Goal: Task Accomplishment & Management: Manage account settings

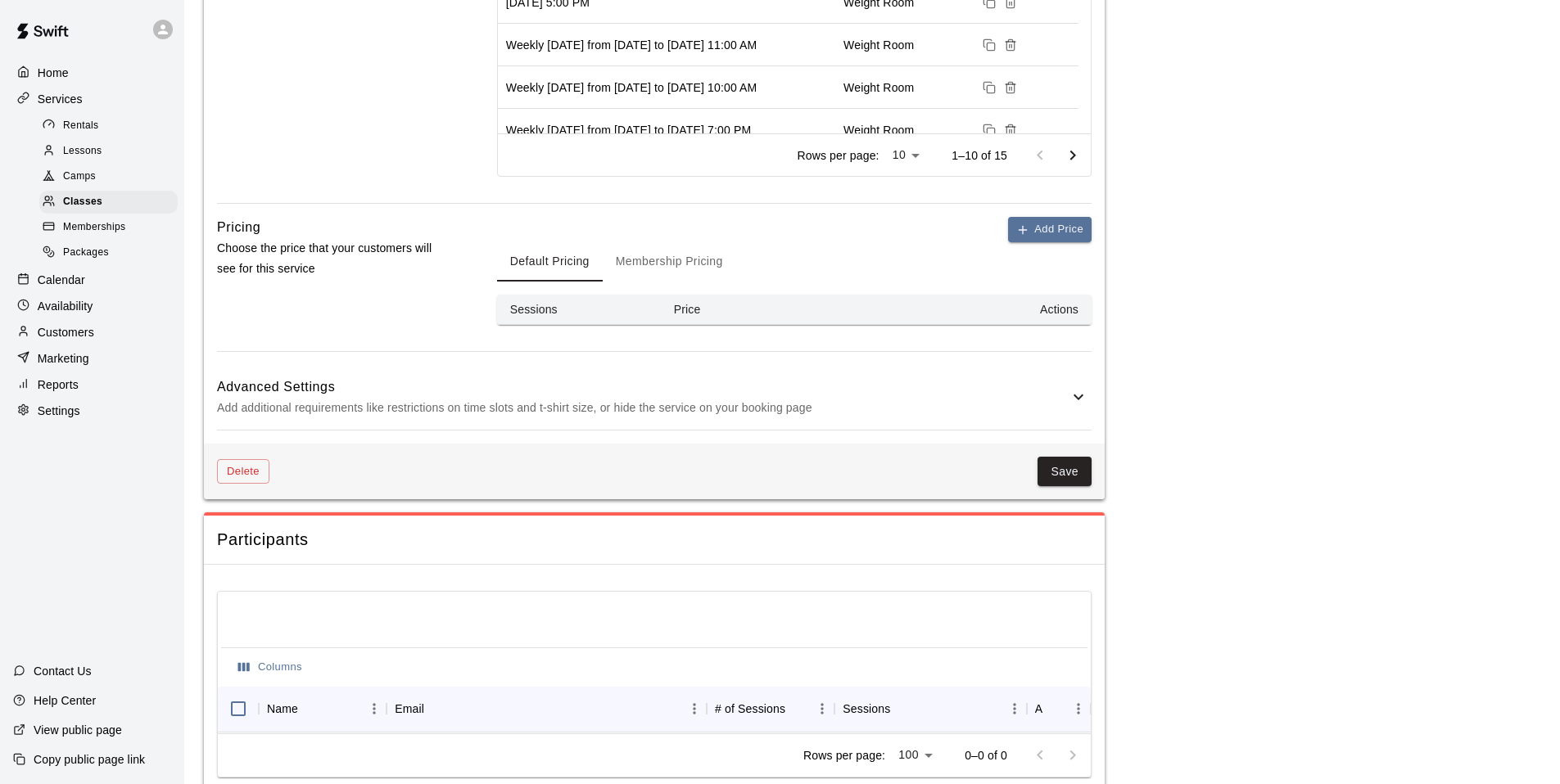
scroll to position [760, 0]
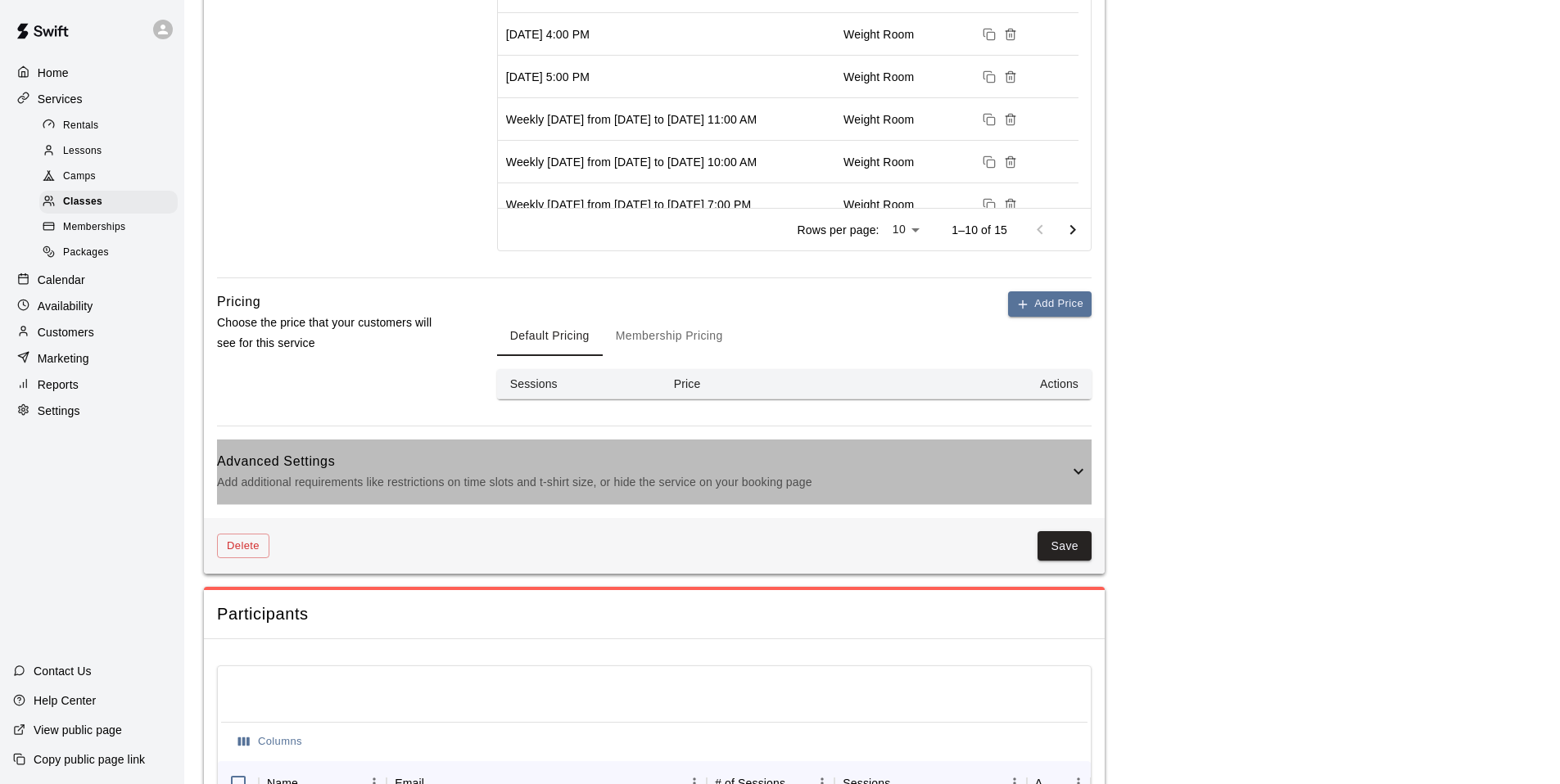
click at [1080, 464] on icon at bounding box center [1078, 471] width 19 height 19
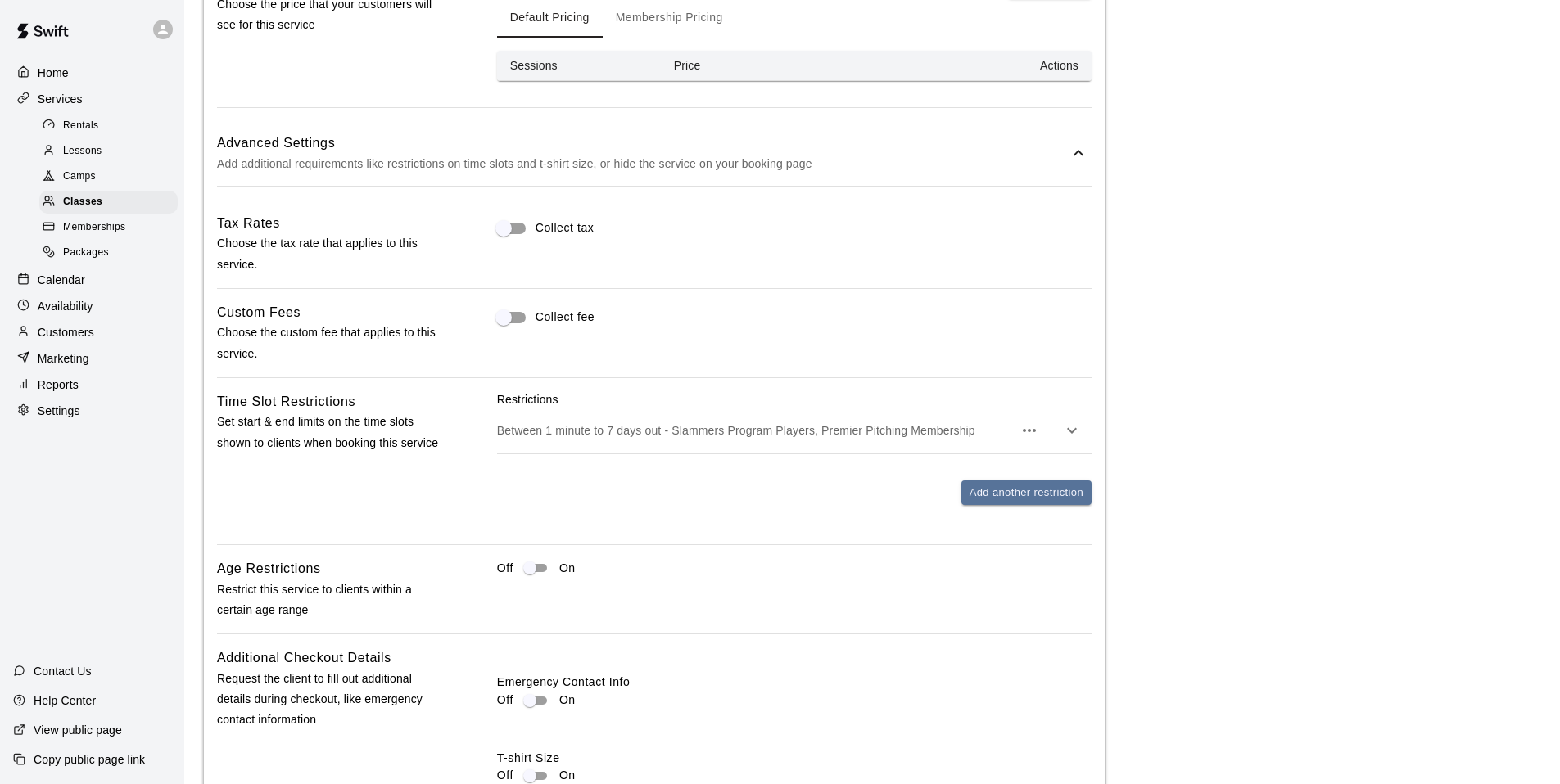
scroll to position [1086, 0]
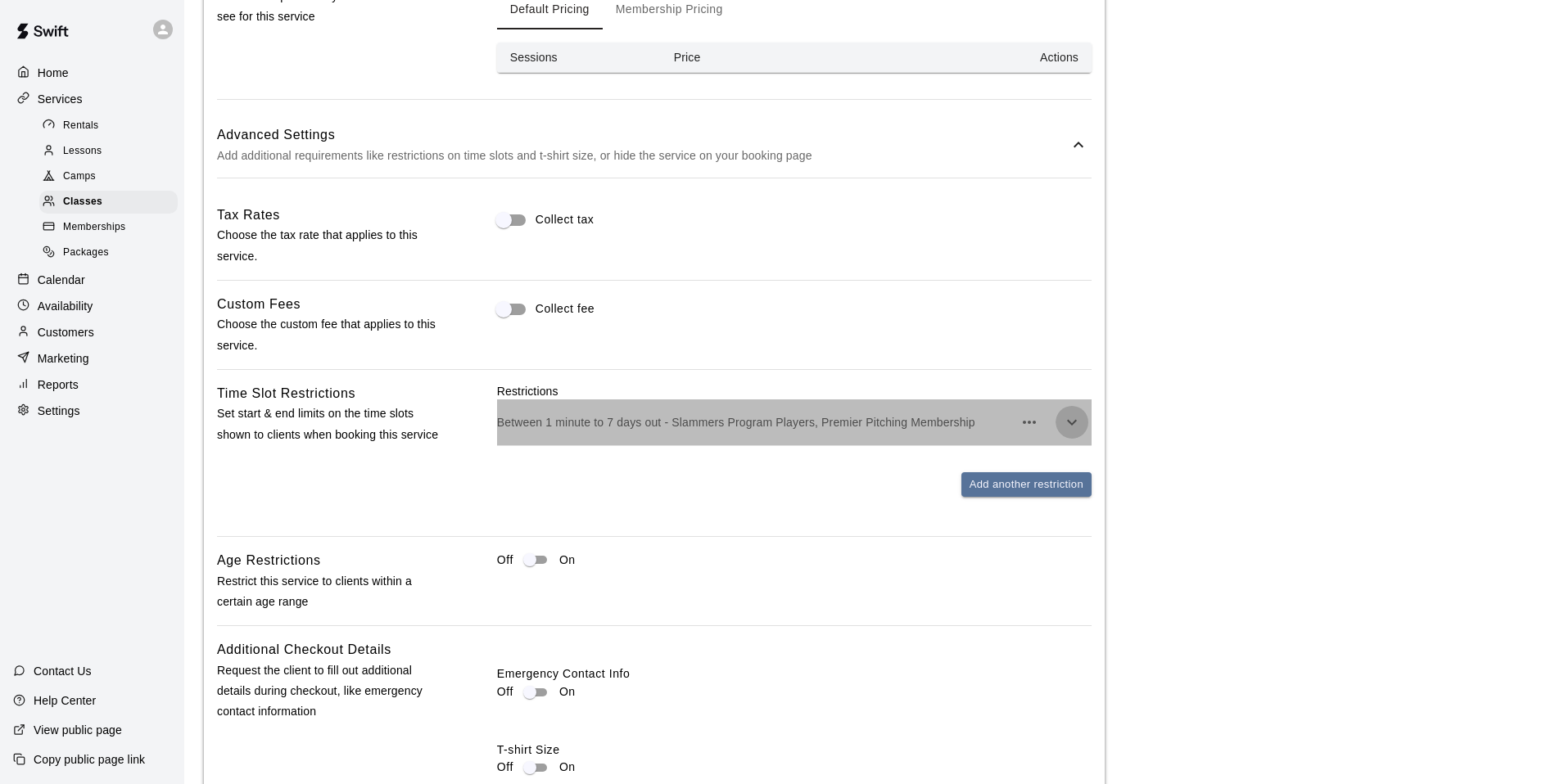
click at [1078, 423] on icon "button" at bounding box center [1071, 422] width 19 height 19
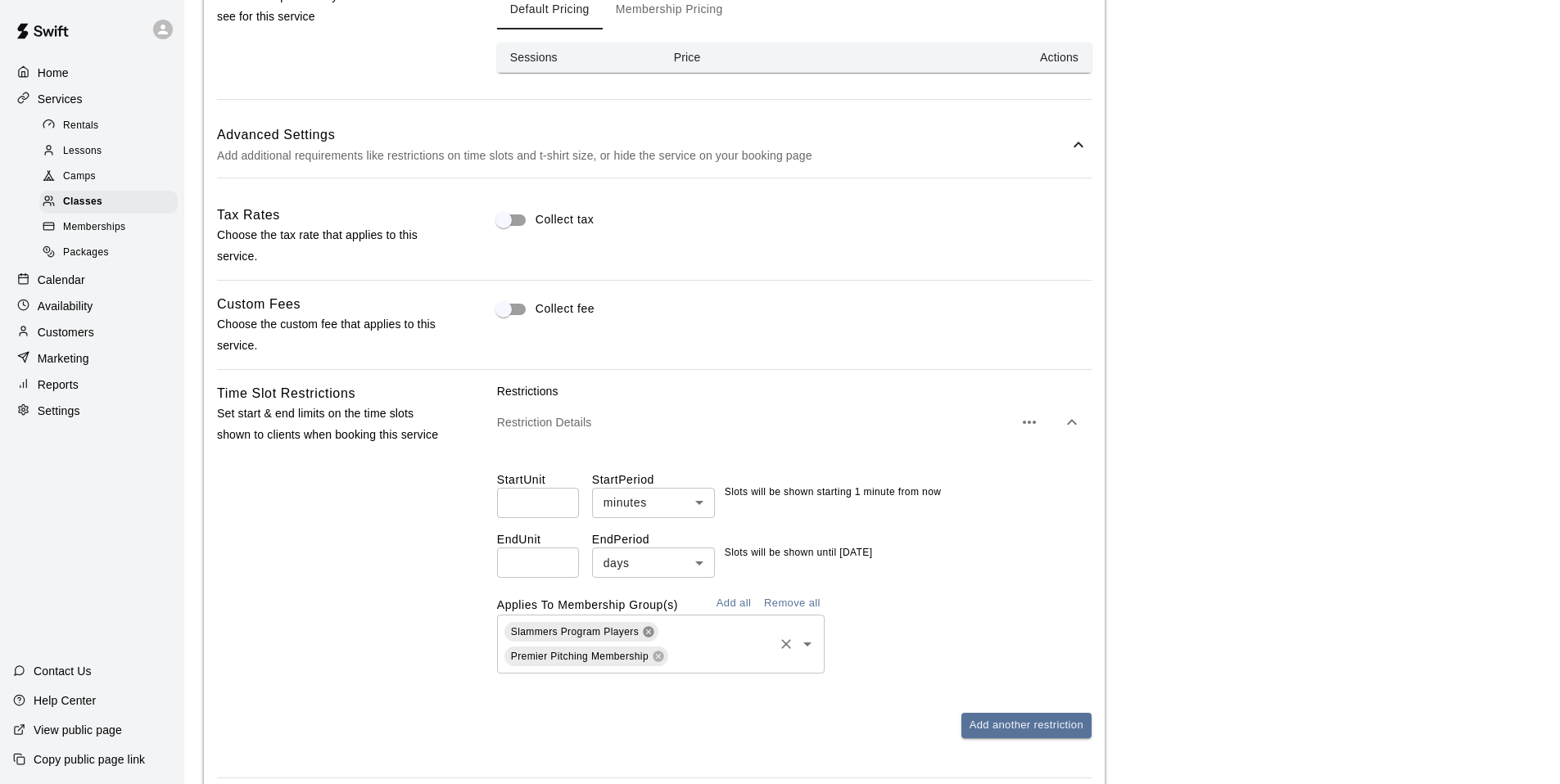
click at [650, 630] on icon at bounding box center [648, 632] width 13 height 13
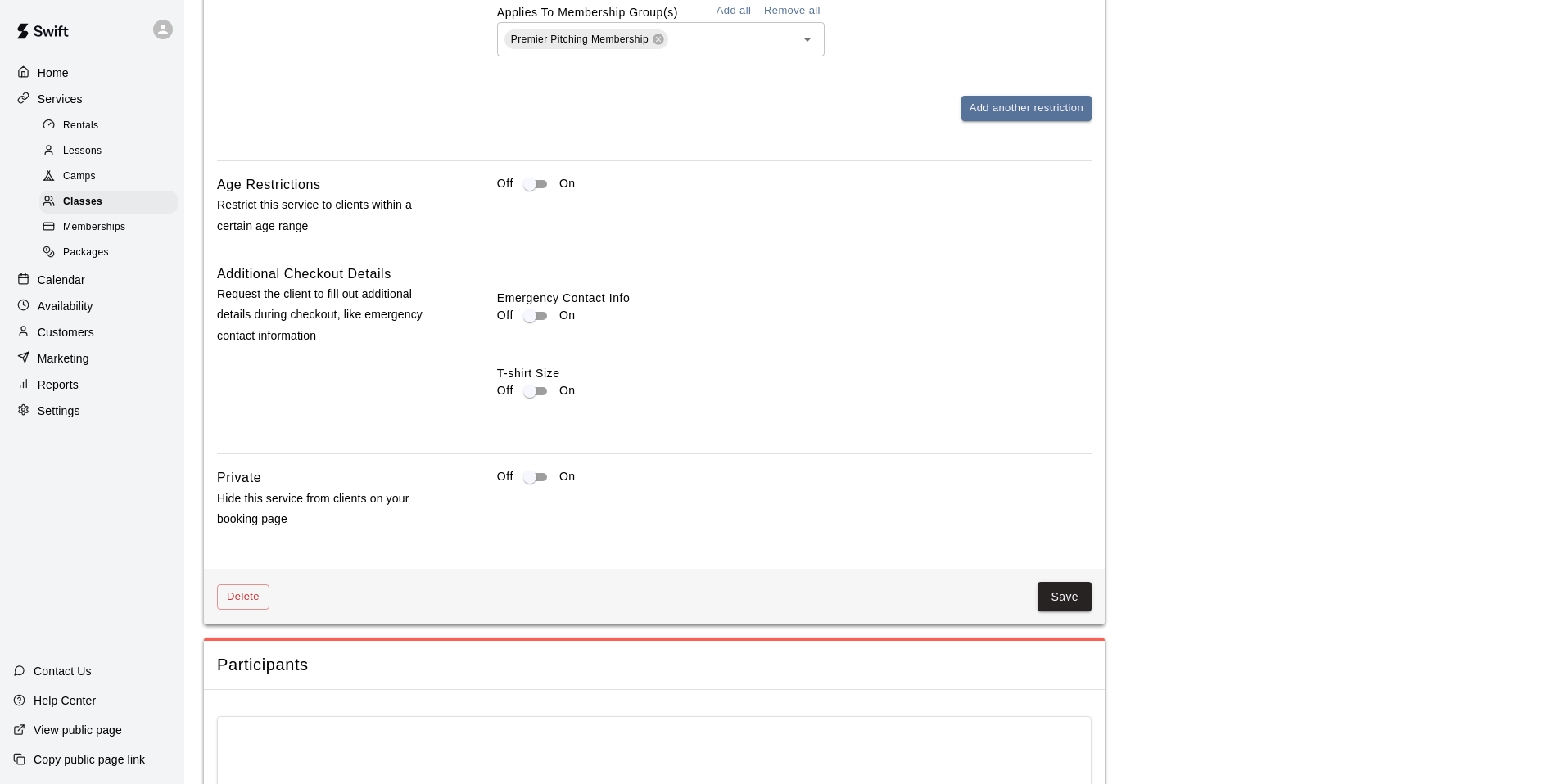
scroll to position [1699, 0]
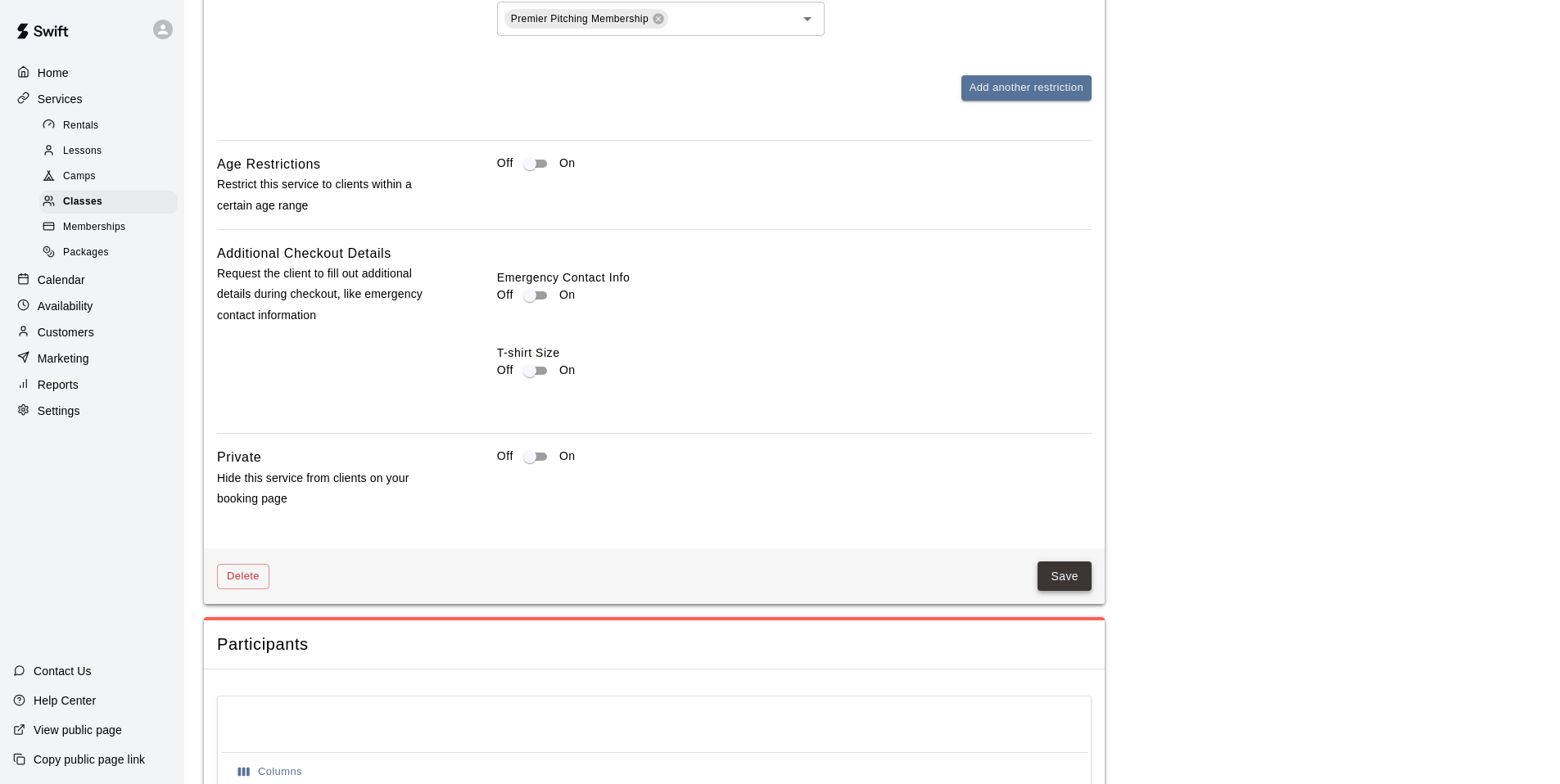
click at [1048, 567] on button "Save" at bounding box center [1065, 576] width 54 height 30
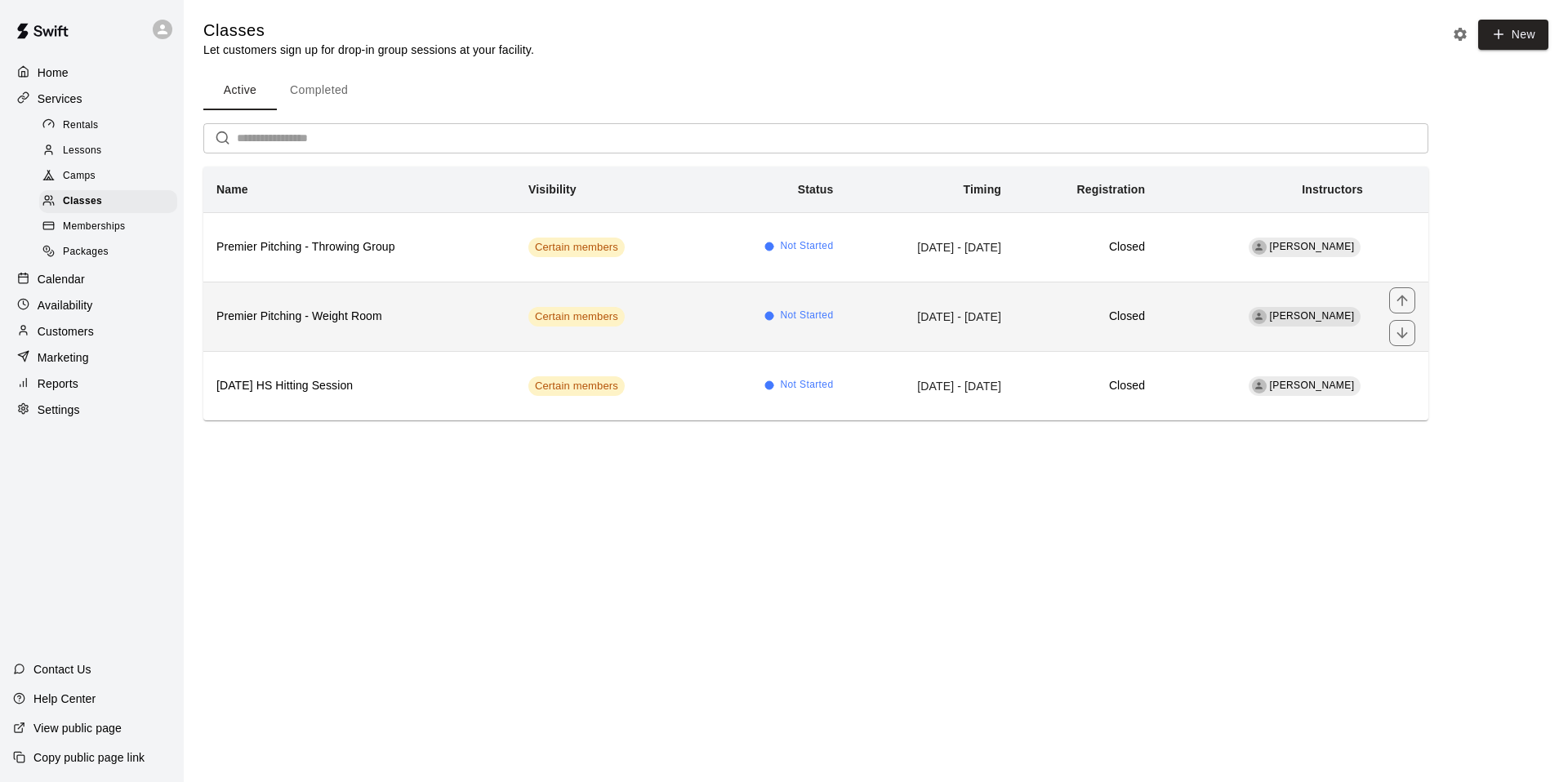
click at [391, 329] on th "Premier Pitching - Weight Room" at bounding box center [359, 316] width 312 height 69
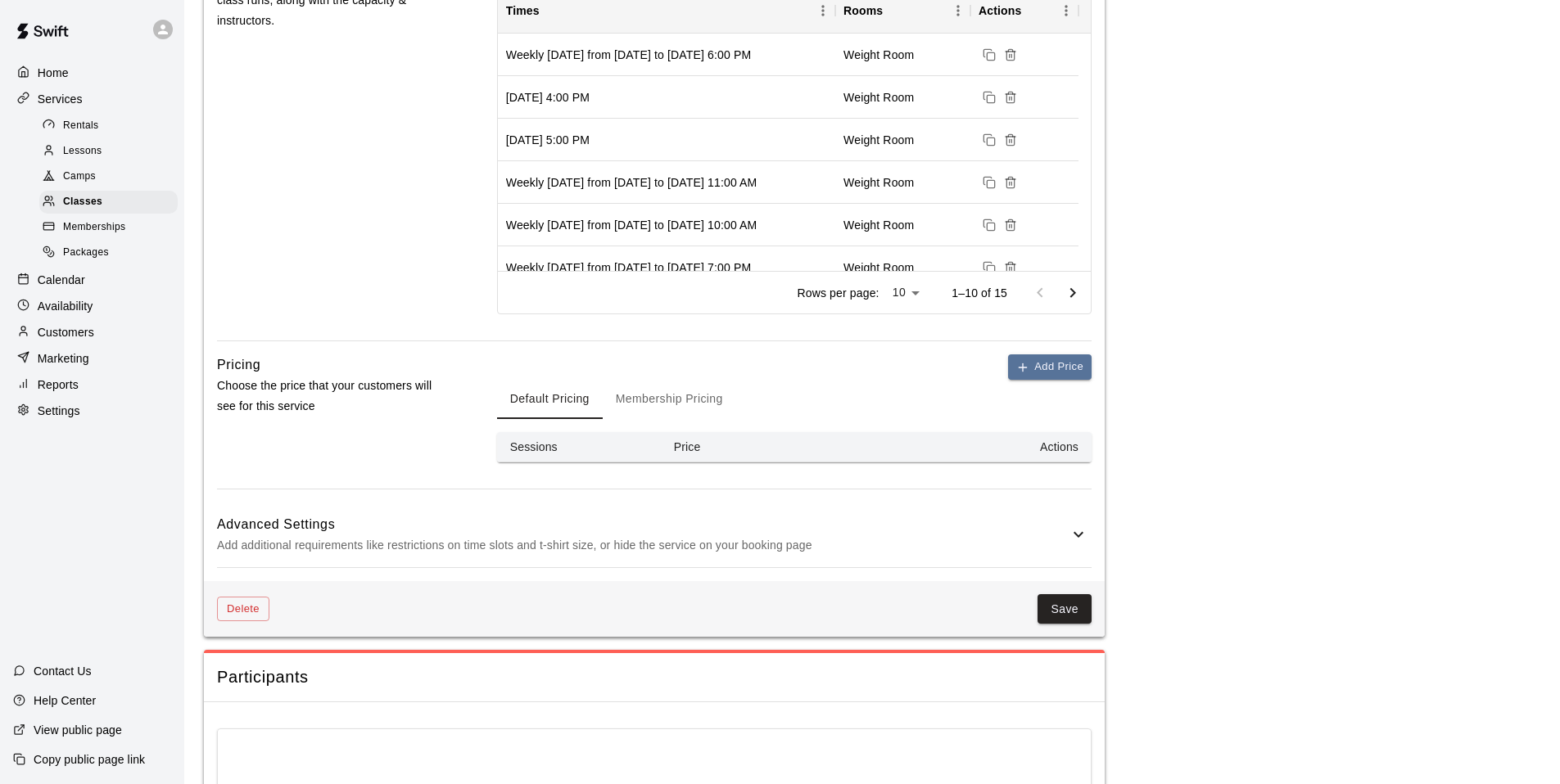
scroll to position [710, 0]
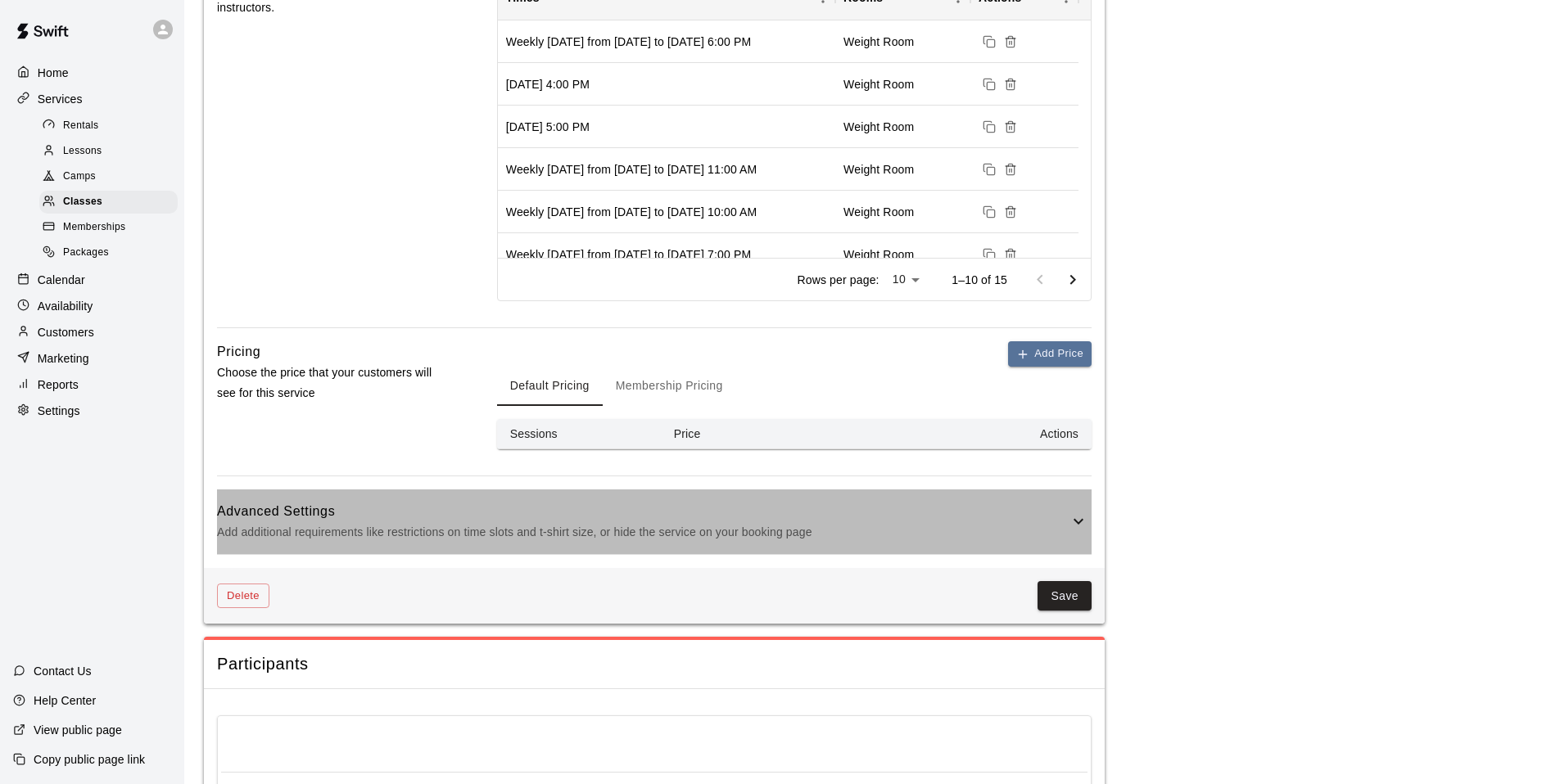
click at [1078, 521] on icon at bounding box center [1078, 521] width 19 height 19
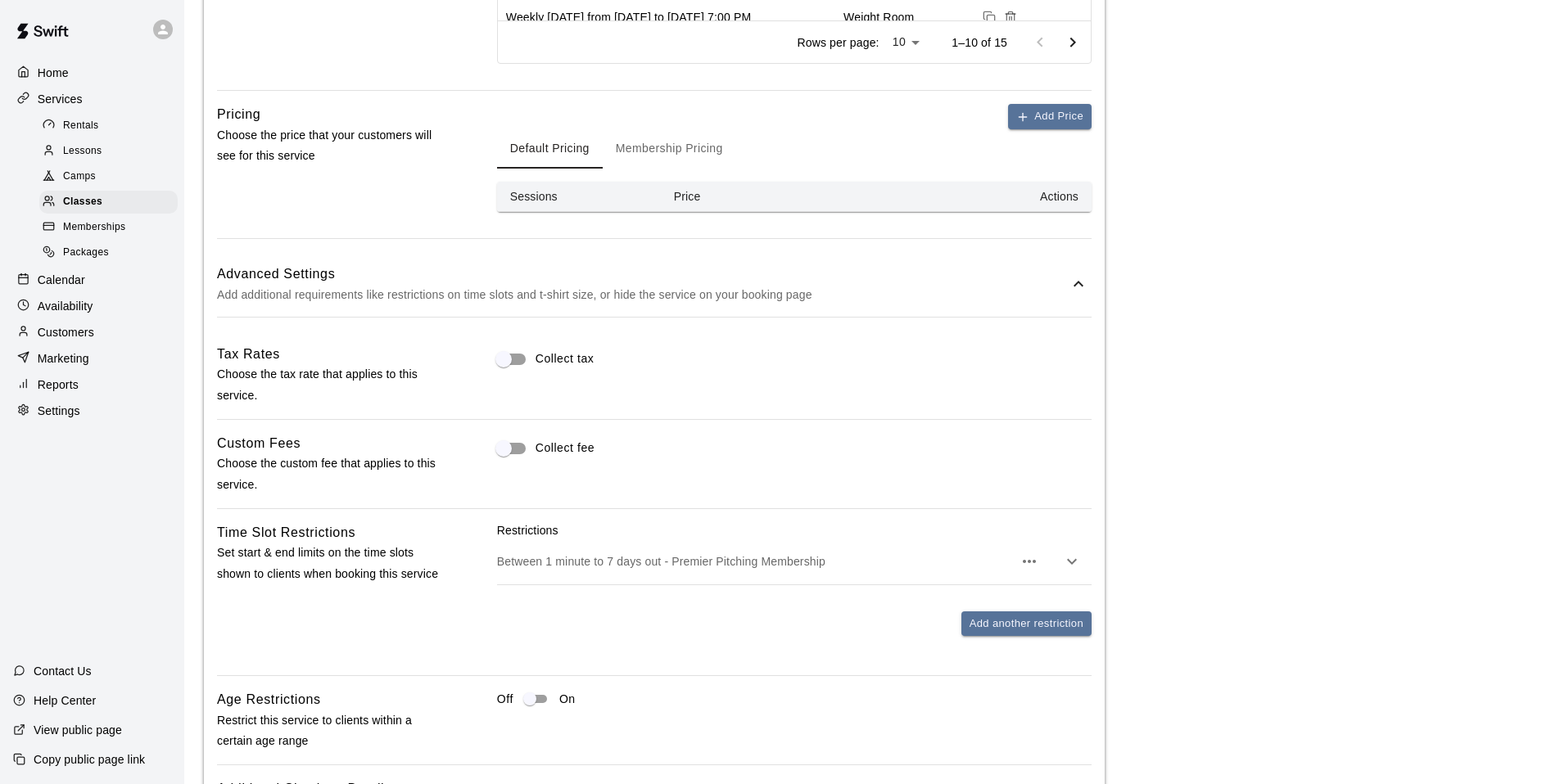
scroll to position [1338, 0]
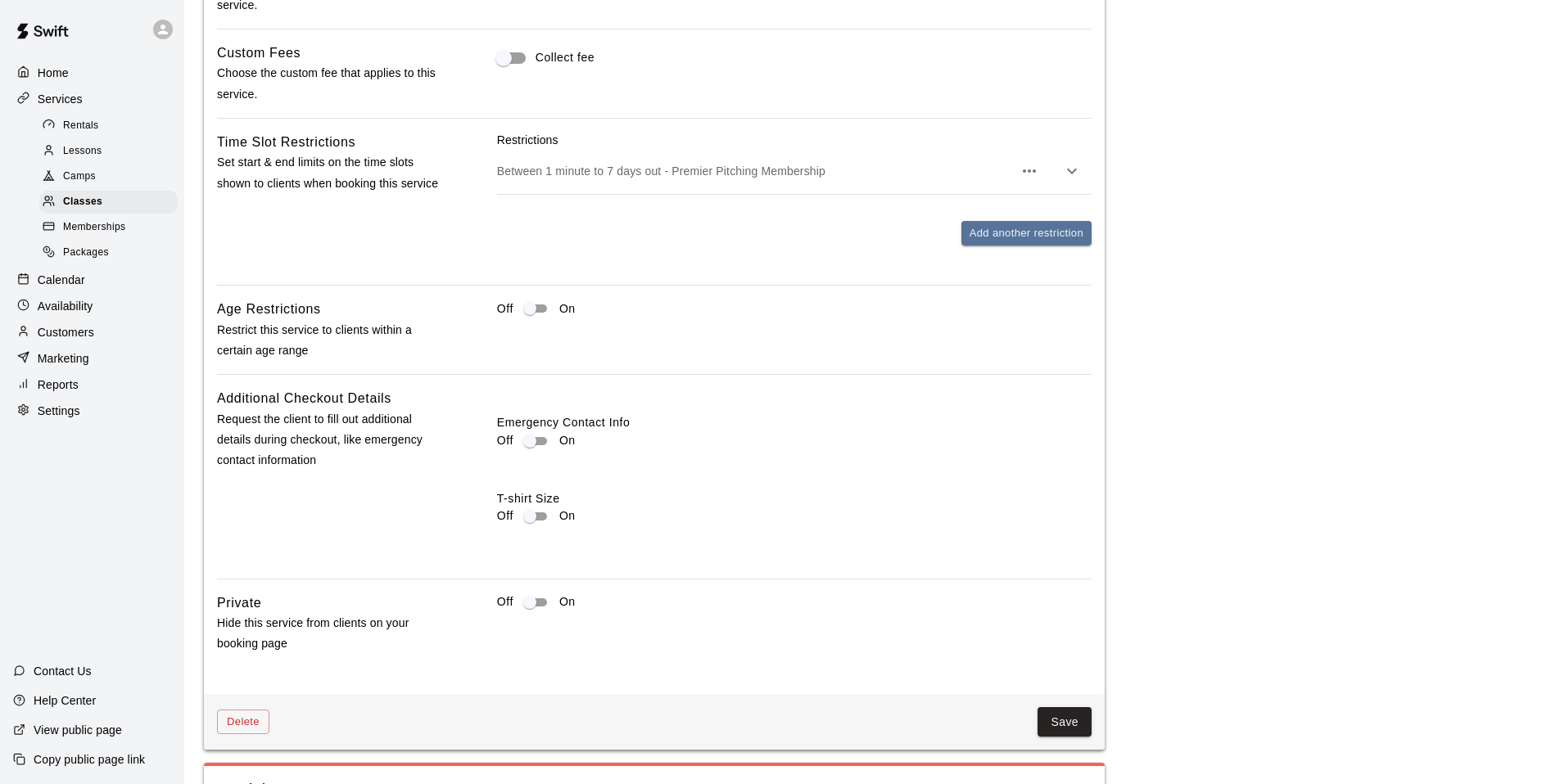
click at [1082, 170] on button "button" at bounding box center [1072, 171] width 33 height 33
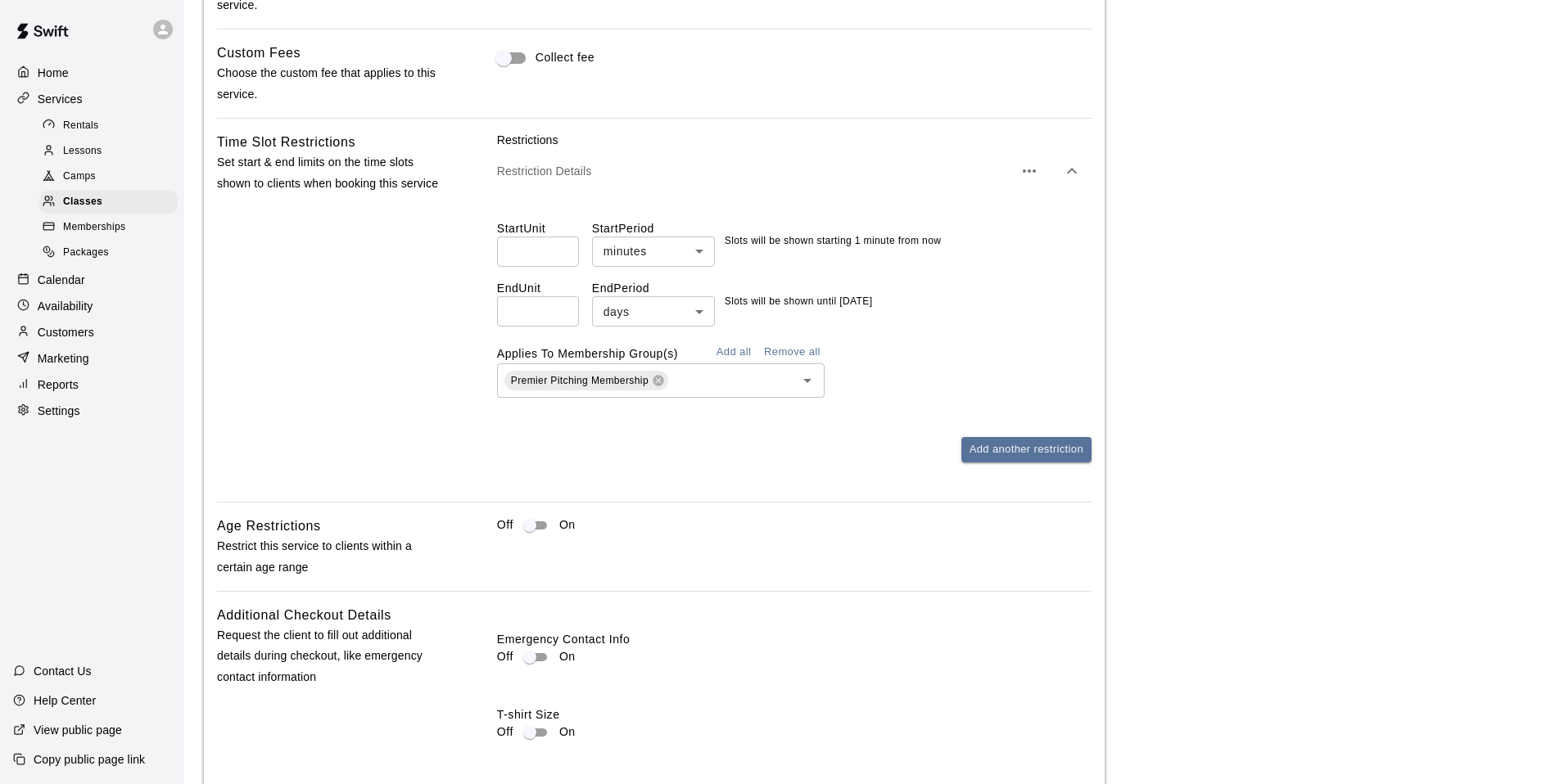
click at [1081, 170] on icon "button" at bounding box center [1071, 170] width 19 height 19
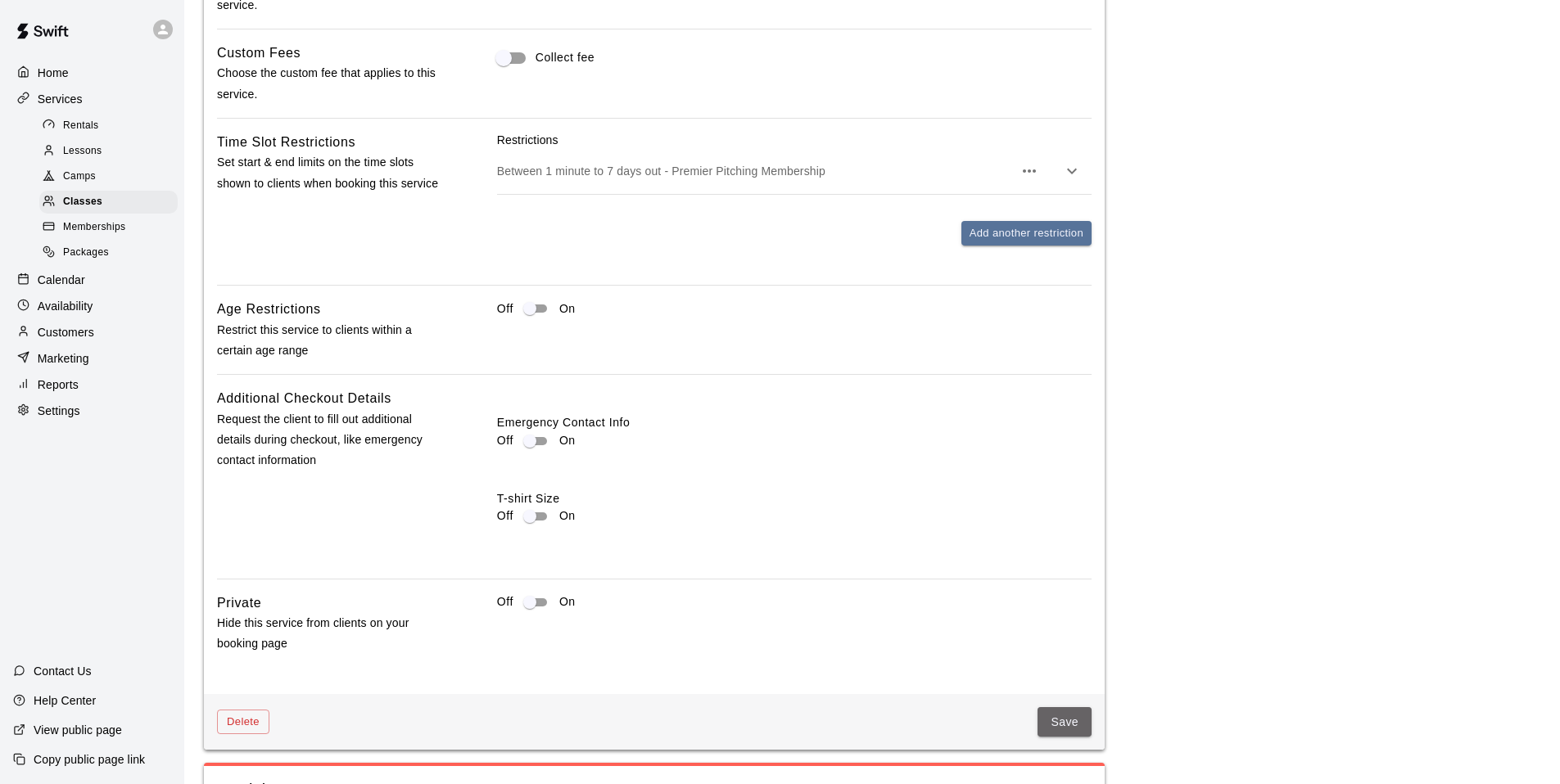
click at [1050, 713] on button "Save" at bounding box center [1065, 721] width 54 height 30
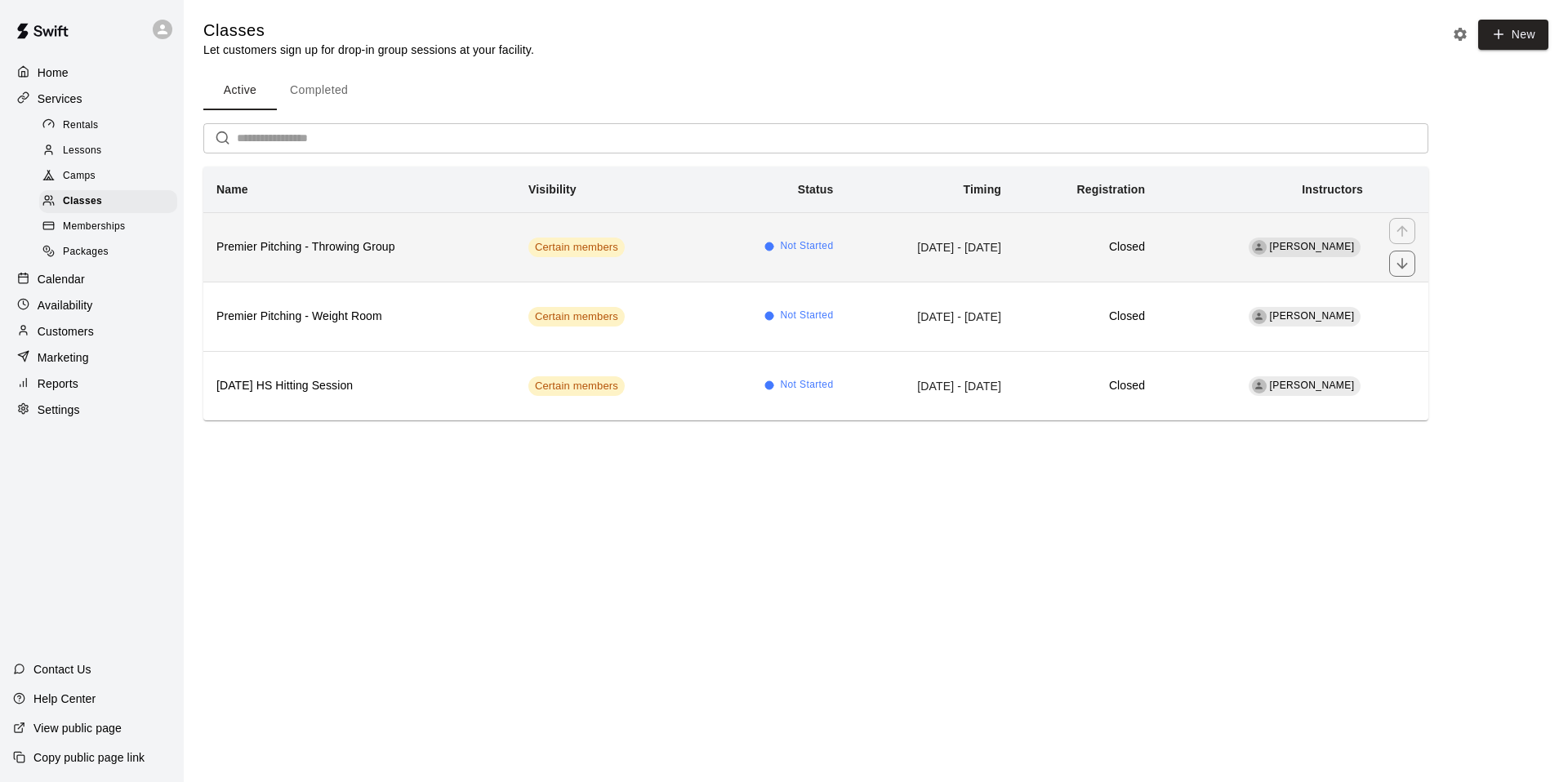
click at [427, 240] on h6 "Premier Pitching - Throwing Group" at bounding box center [358, 247] width 285 height 18
